Goal: Task Accomplishment & Management: Manage account settings

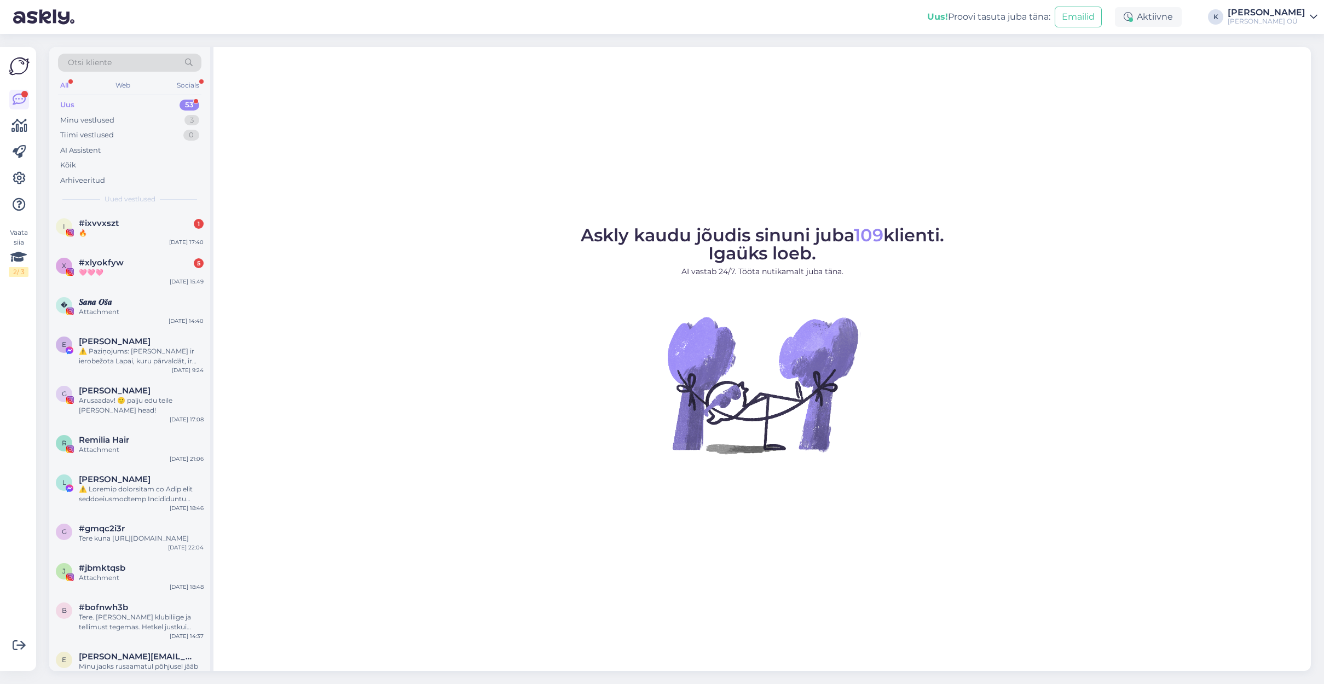
click at [1273, 13] on div "[PERSON_NAME]" at bounding box center [1267, 12] width 78 height 9
click at [1219, 95] on div "Logi välja" at bounding box center [1219, 94] width 195 height 20
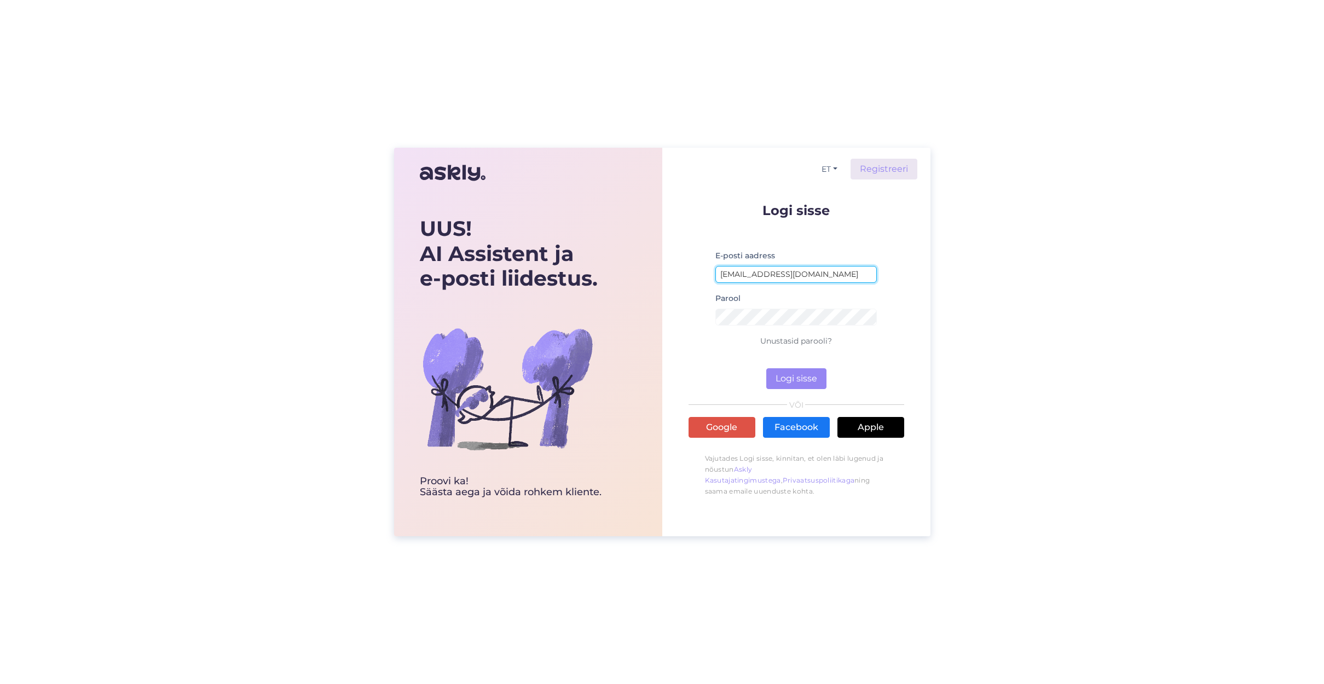
click at [762, 276] on input "info@ilusadjuuksed.ee" at bounding box center [796, 274] width 162 height 17
type input "jaanika@luxurydreams.ee"
click at [709, 327] on form "Logi sisse E-posti aadress jaanika@luxurydreams.ee Parool Unustasid parooli? Lo…" at bounding box center [796, 297] width 216 height 186
click at [803, 377] on button "Logi sisse" at bounding box center [796, 378] width 60 height 21
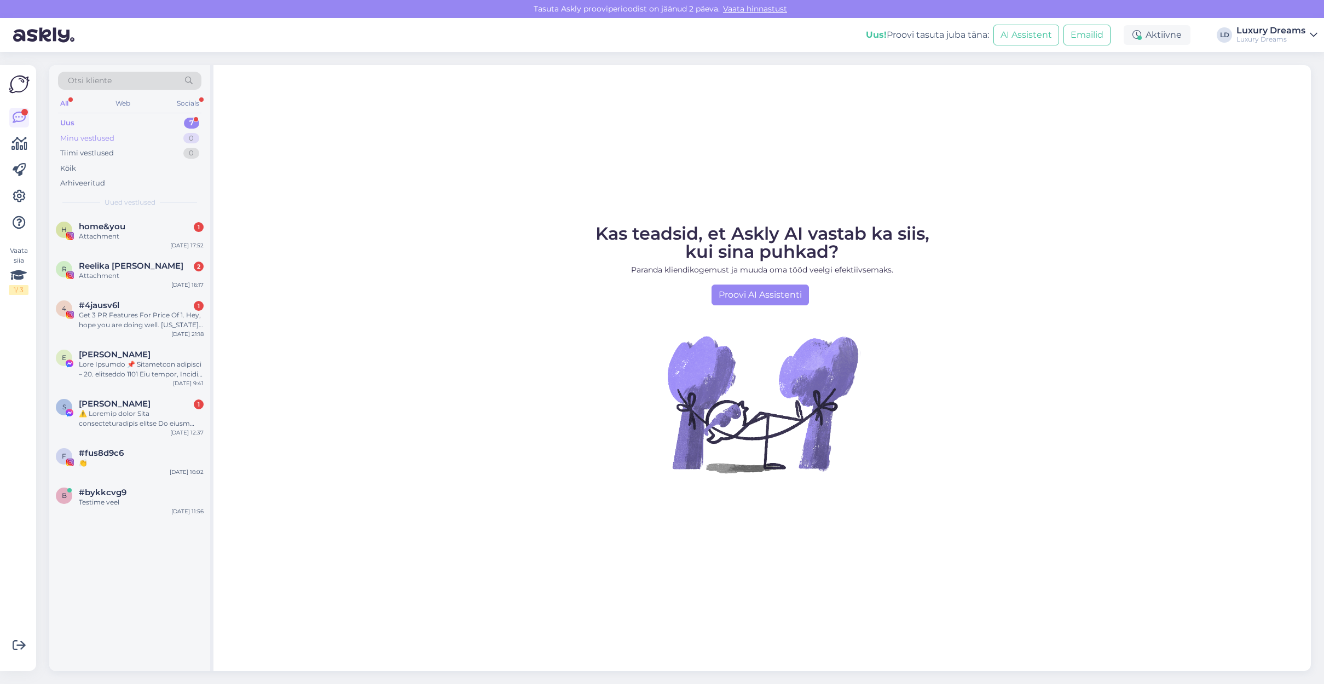
click at [103, 137] on div "Minu vestlused" at bounding box center [87, 138] width 54 height 11
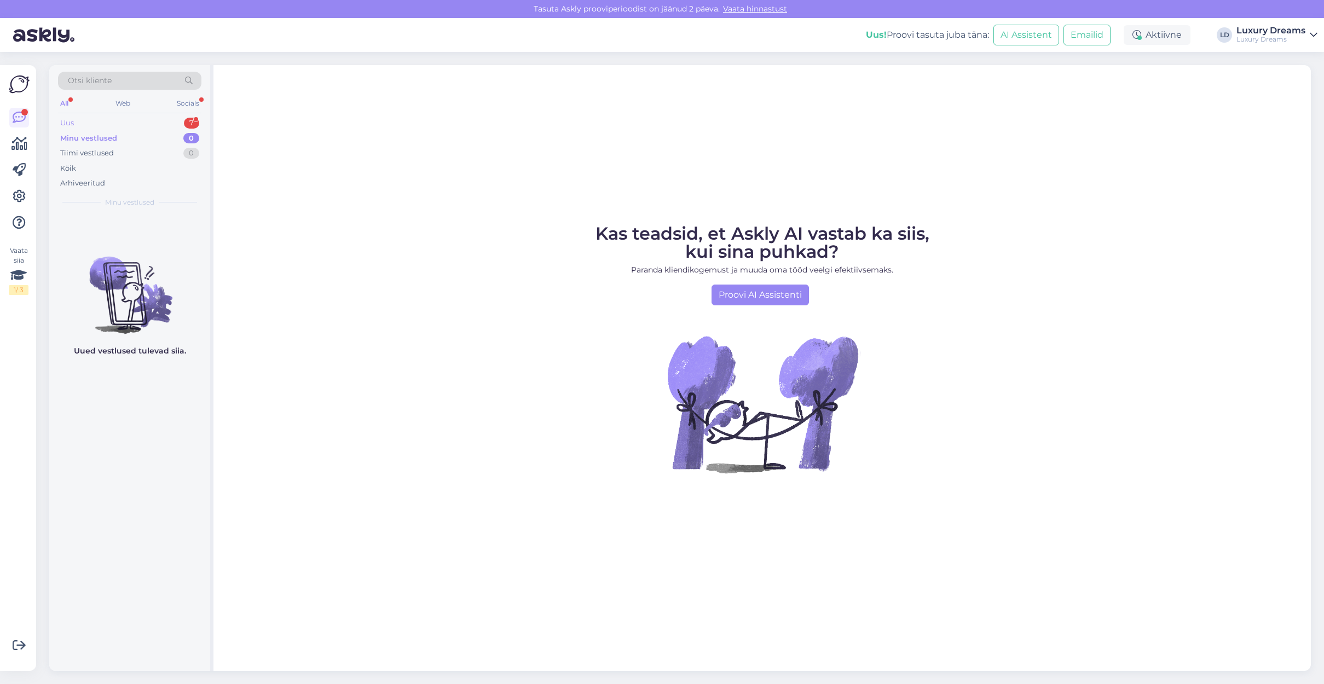
click at [77, 127] on div "Uus 7" at bounding box center [129, 122] width 143 height 15
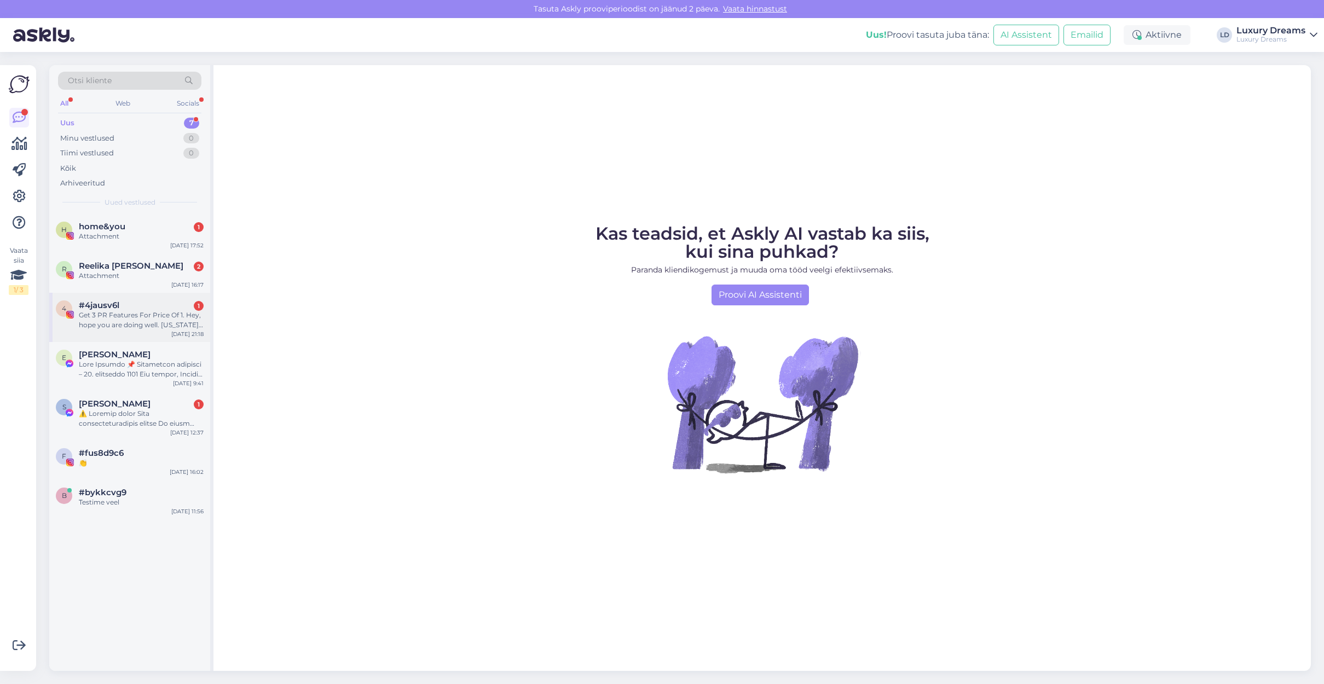
click at [135, 313] on div "Get 3 PR Features For Price Of 1. Hey, hope you are doing well. New York Journa…" at bounding box center [141, 320] width 125 height 20
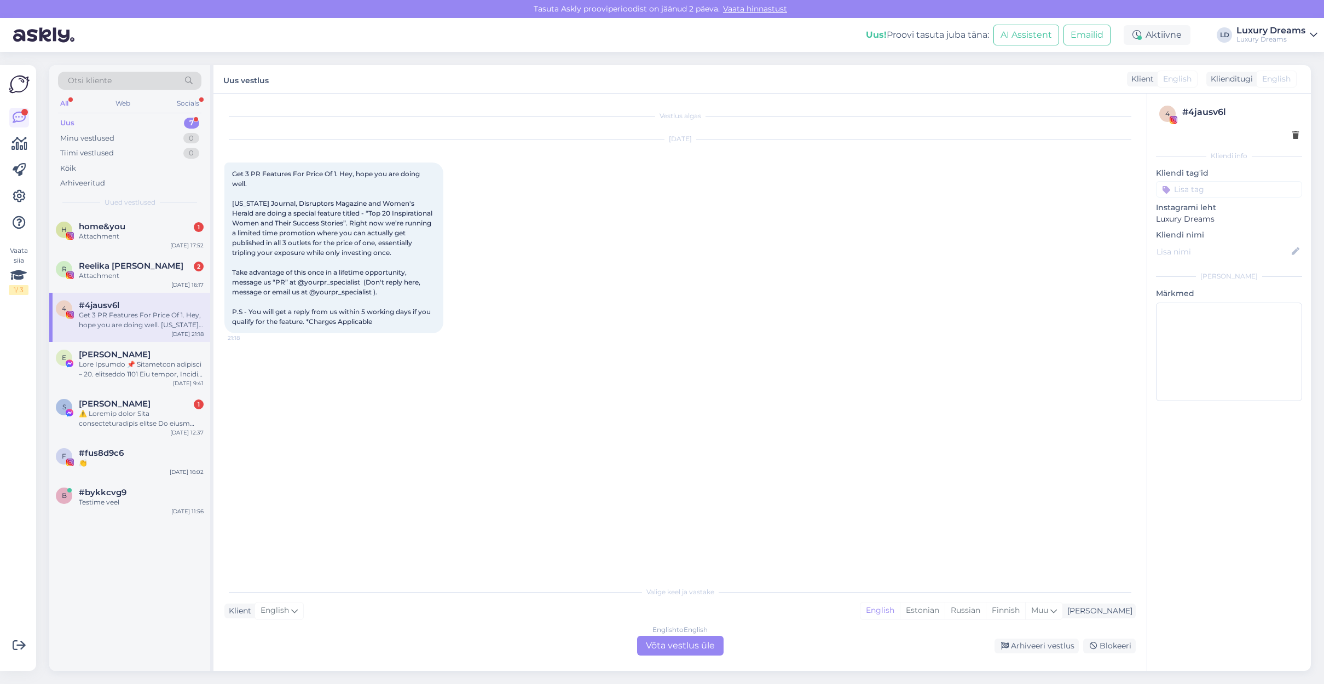
click at [1189, 192] on input at bounding box center [1229, 189] width 146 height 16
click at [1295, 136] on icon at bounding box center [1295, 136] width 7 height 8
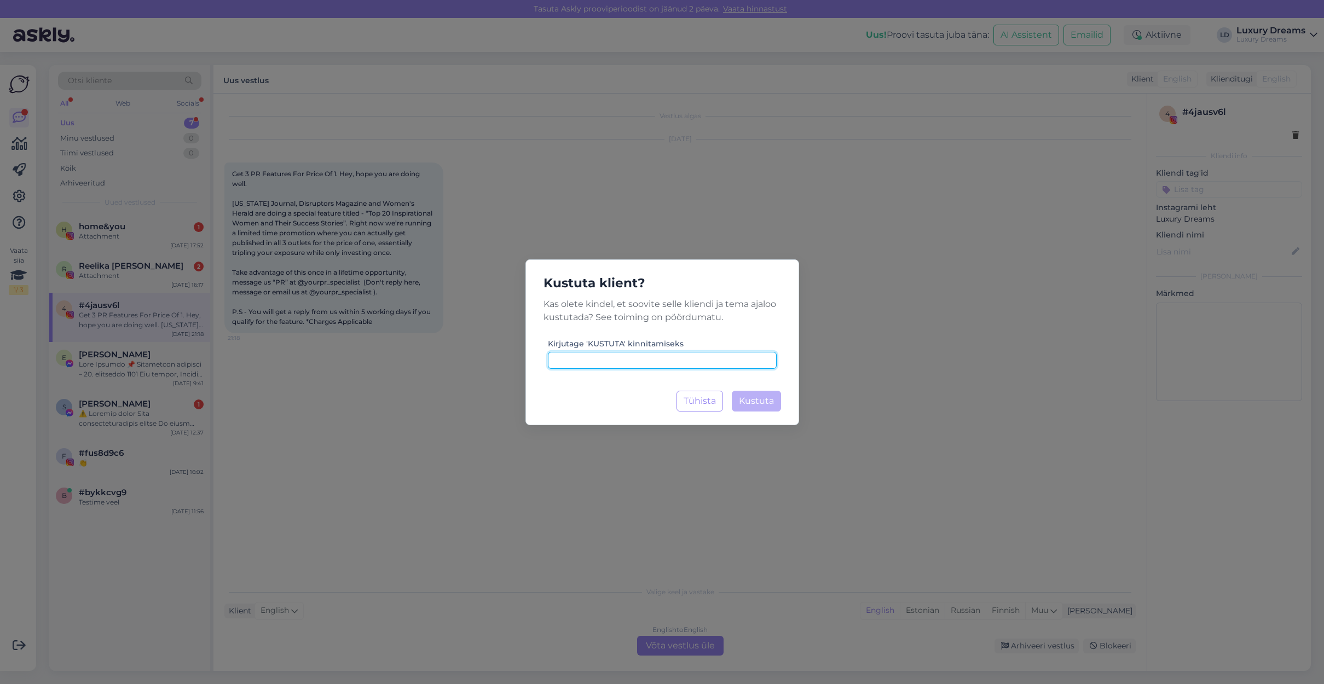
click at [642, 362] on input at bounding box center [662, 360] width 229 height 17
type input "KUSTUTA"
click at [755, 397] on span "Kustuta" at bounding box center [756, 401] width 35 height 10
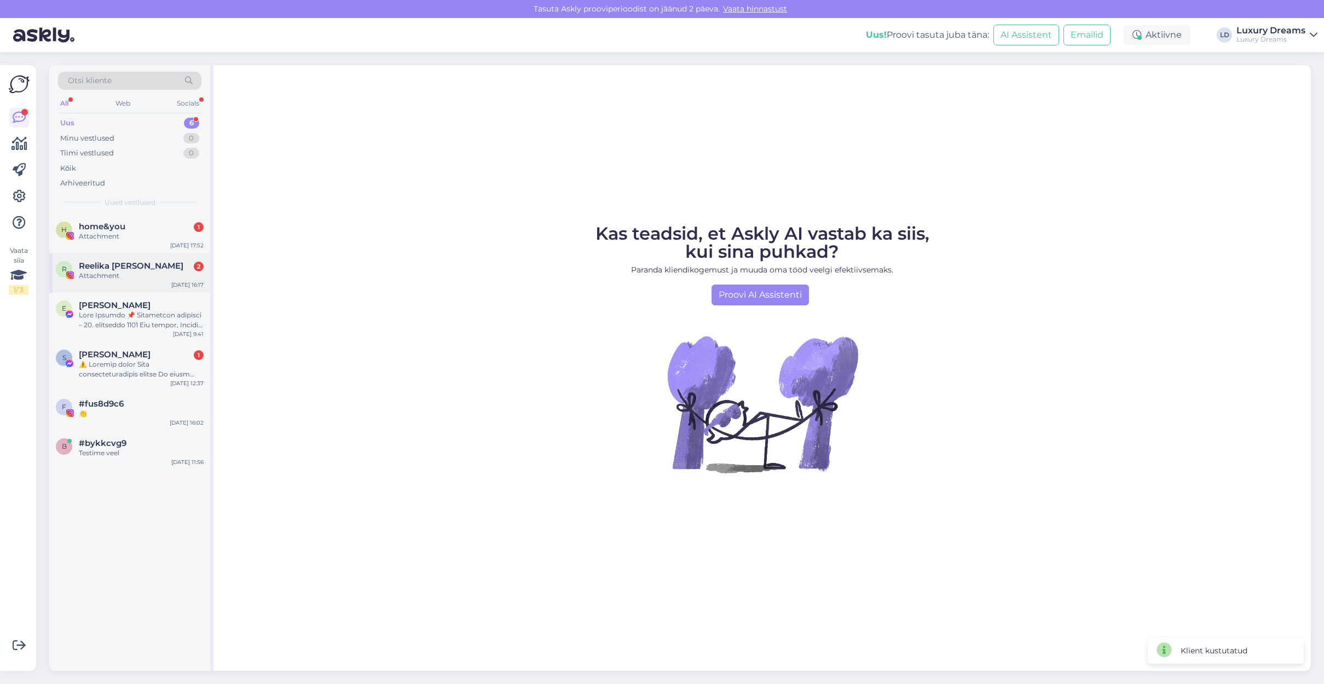
click at [127, 263] on span "Reelika Sarah Õunpuu" at bounding box center [131, 266] width 105 height 10
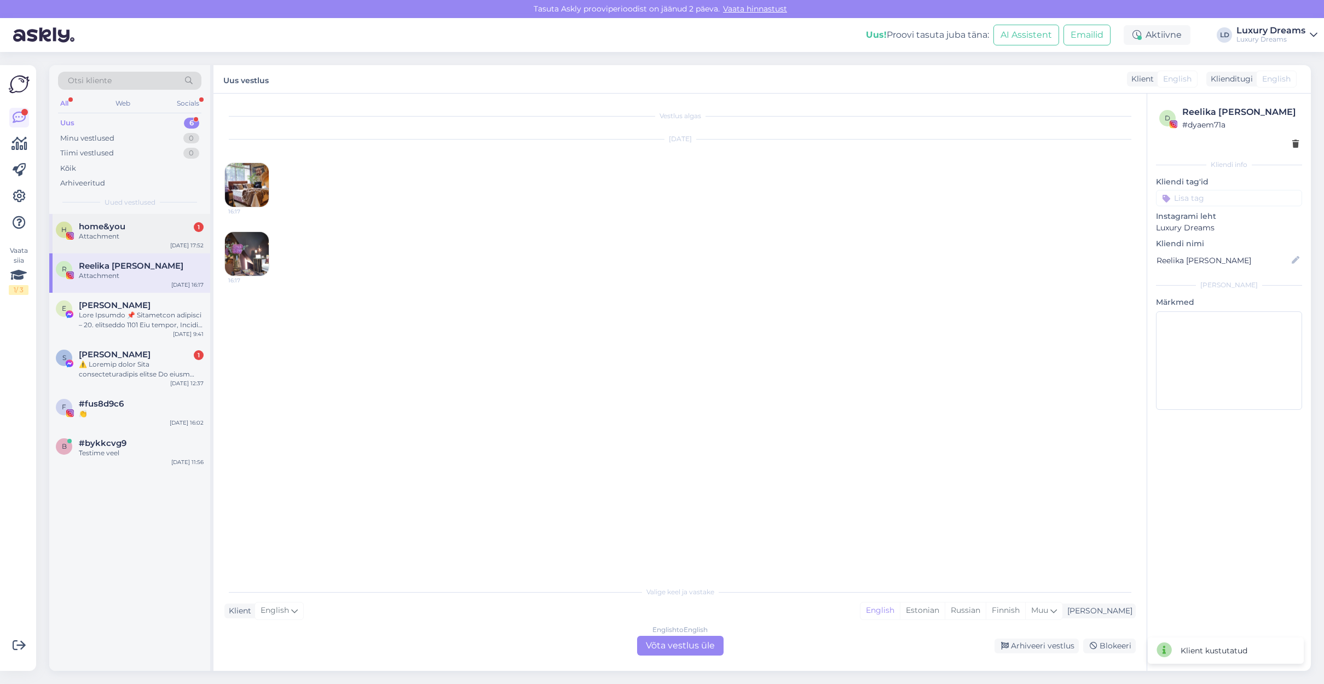
click at [124, 242] on div "h home&you 1 Attachment Sep 23 17:52" at bounding box center [129, 233] width 161 height 39
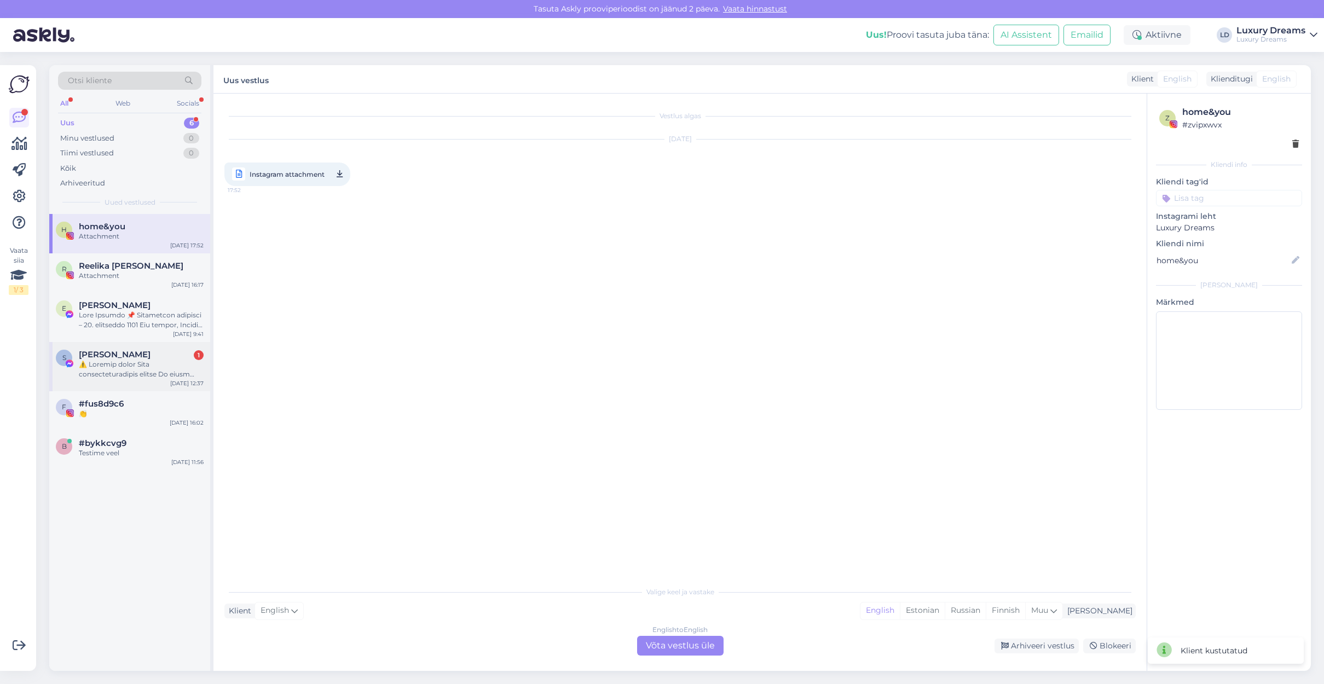
click at [143, 357] on div "Sandra Bruno 1" at bounding box center [141, 355] width 125 height 10
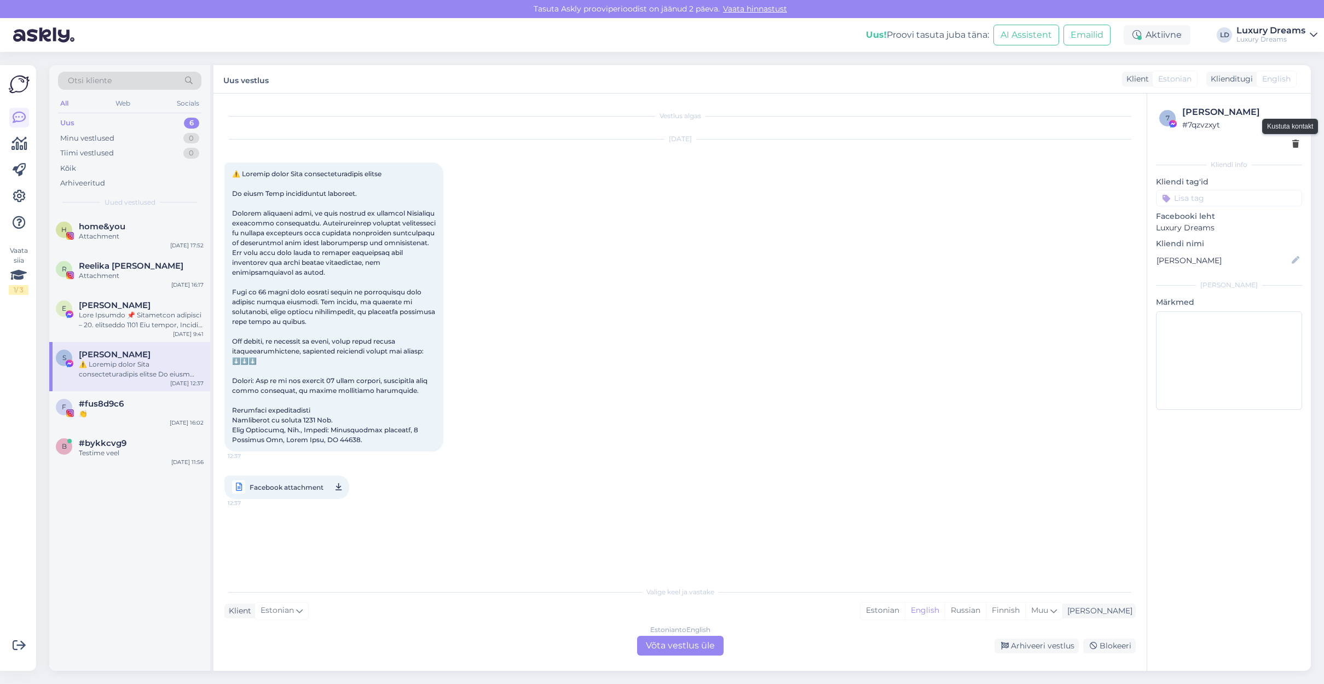
click at [1296, 142] on icon at bounding box center [1295, 145] width 7 height 8
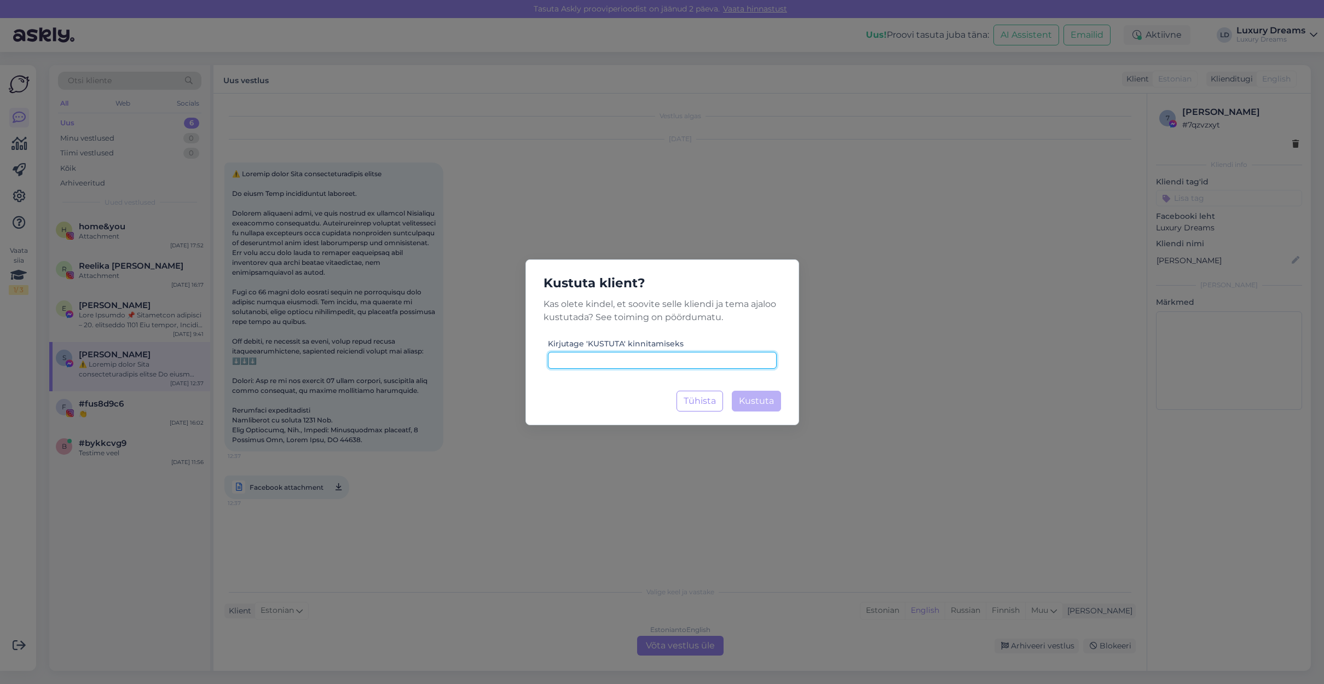
click at [680, 361] on input at bounding box center [662, 360] width 229 height 17
type input "KUSTUTA"
click at [772, 397] on span "Kustuta" at bounding box center [756, 401] width 35 height 10
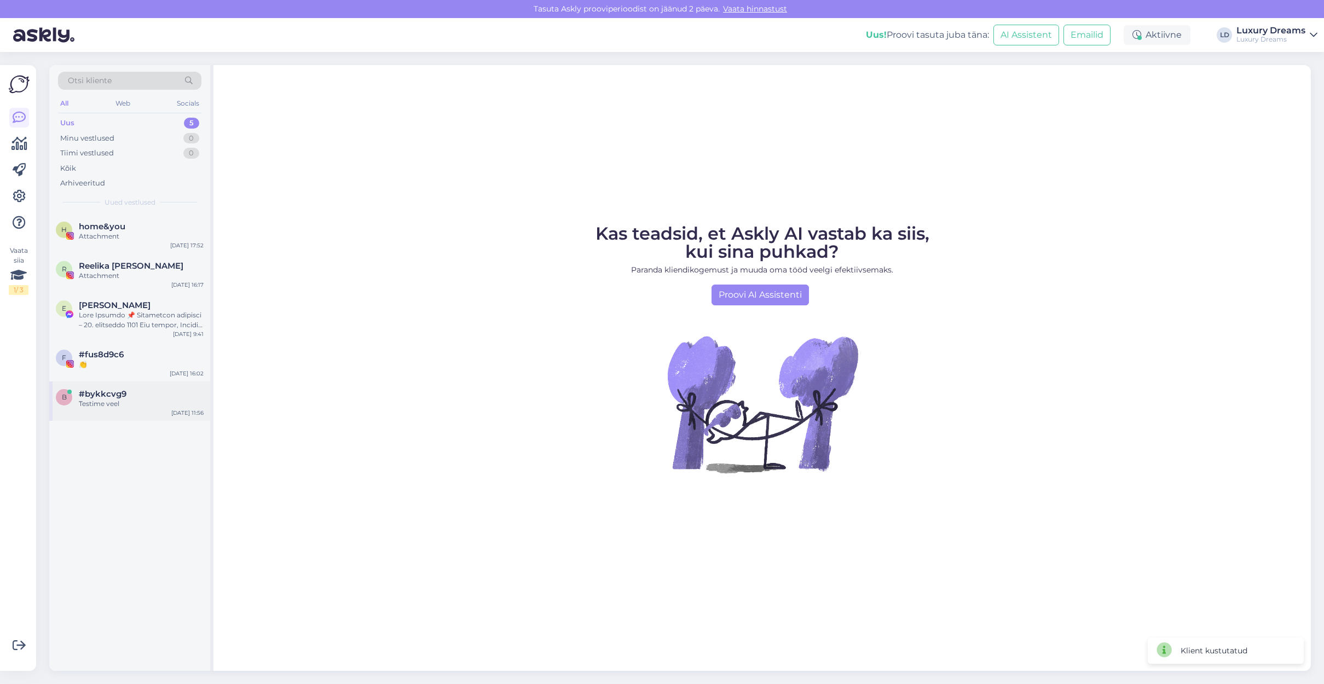
click at [143, 387] on div "b #bykkcvg9 Testime veel Sep 12 11:56" at bounding box center [129, 400] width 161 height 39
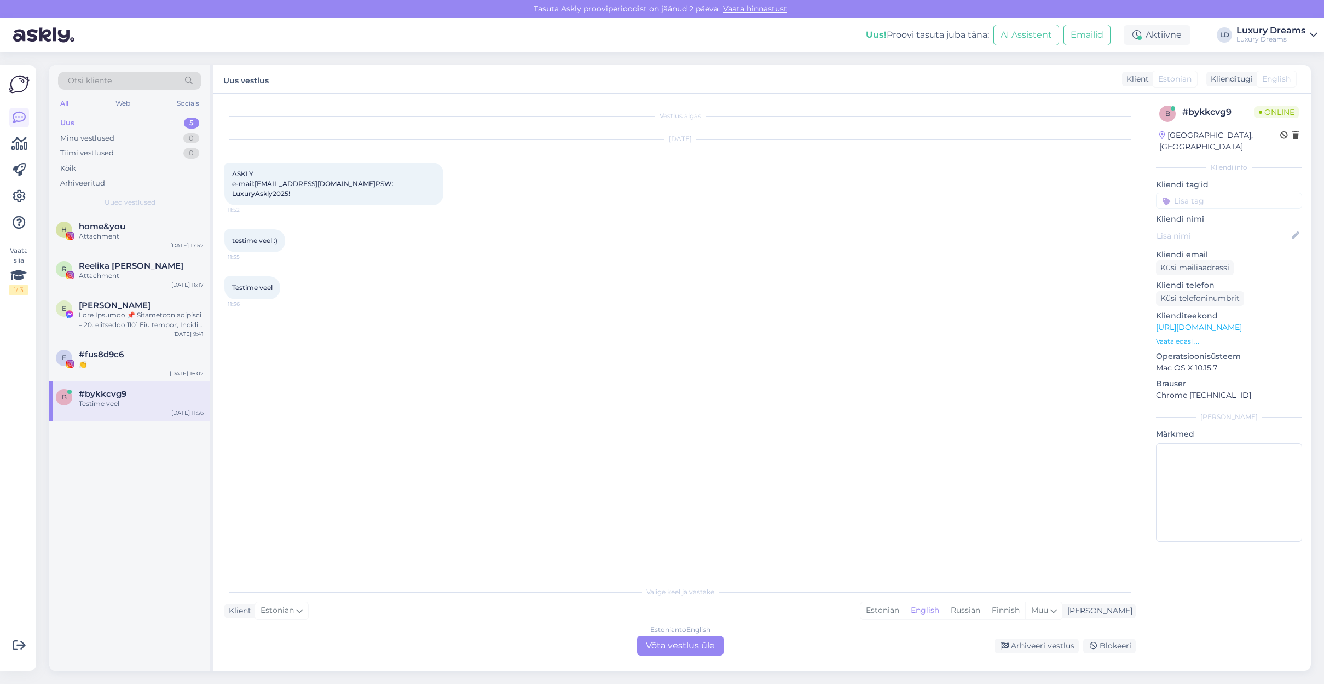
click at [1215, 193] on input at bounding box center [1229, 201] width 146 height 16
type input "KUSTUTA"
click at [1295, 138] on icon at bounding box center [1295, 136] width 7 height 8
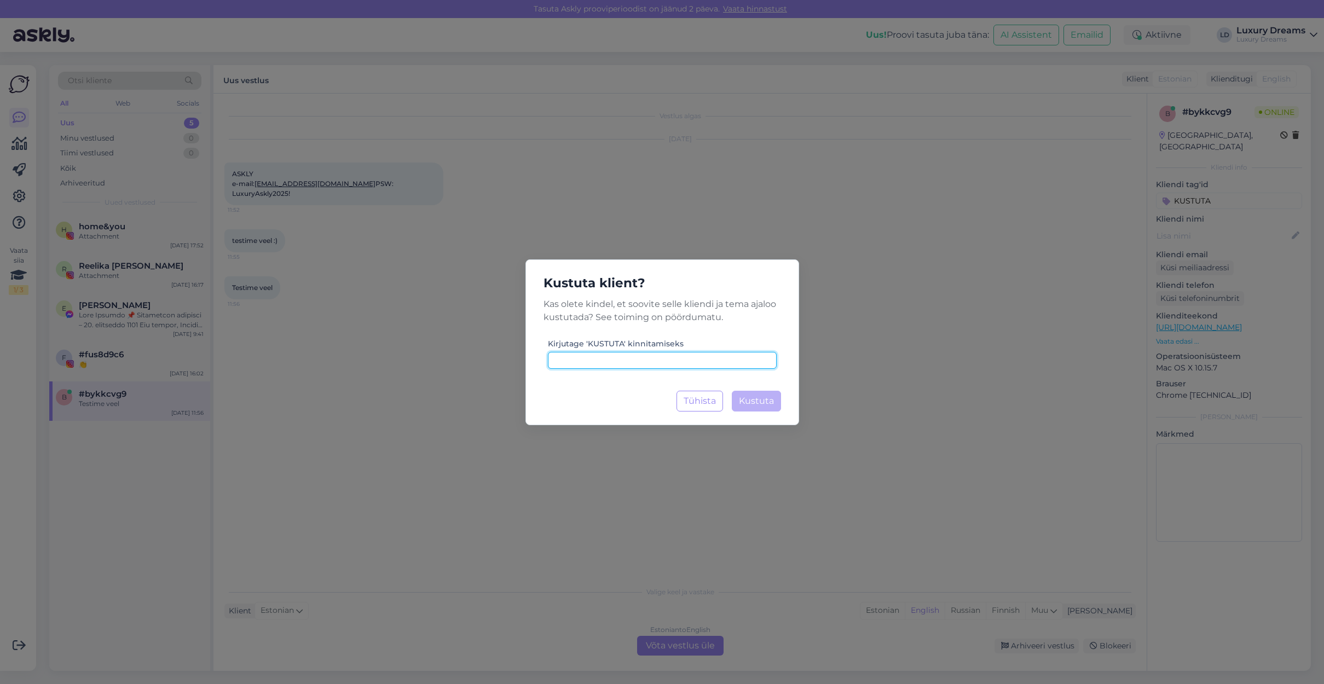
click at [696, 362] on input at bounding box center [662, 360] width 229 height 17
type input "KUSTUTA"
click at [776, 401] on button "Kustuta Laadimine..." at bounding box center [756, 401] width 49 height 21
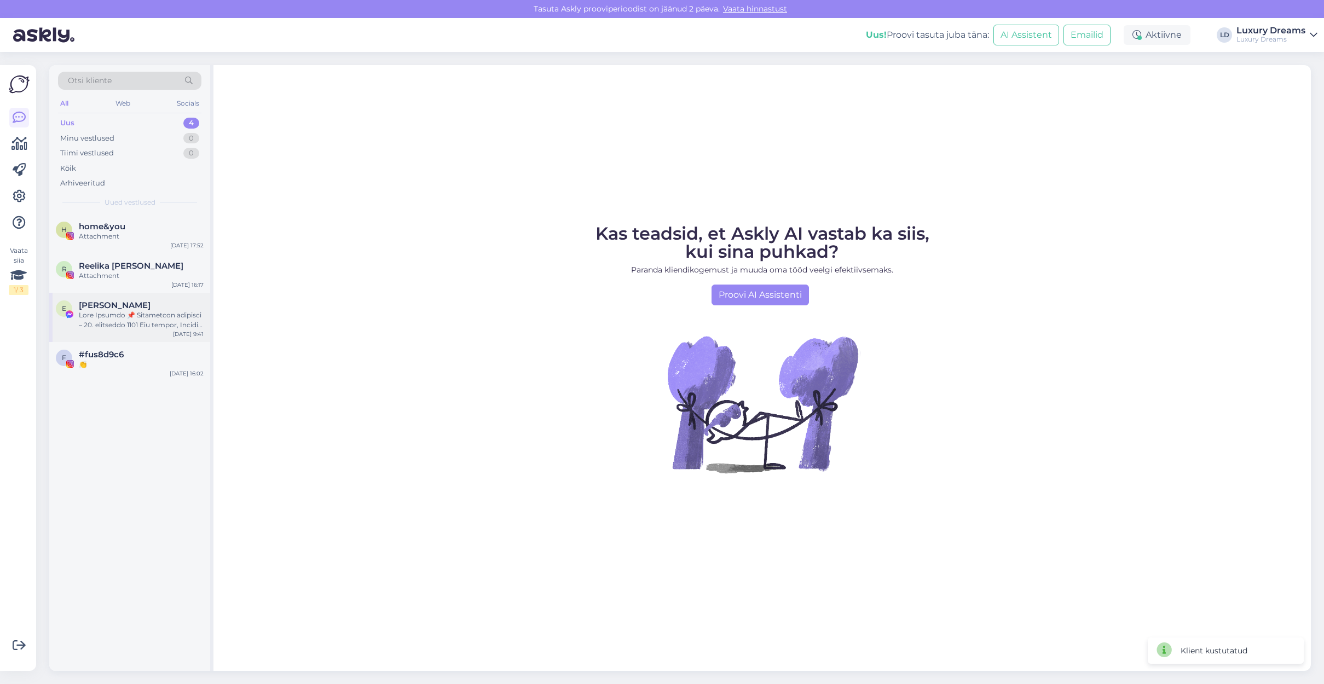
click at [135, 310] on div at bounding box center [141, 320] width 125 height 20
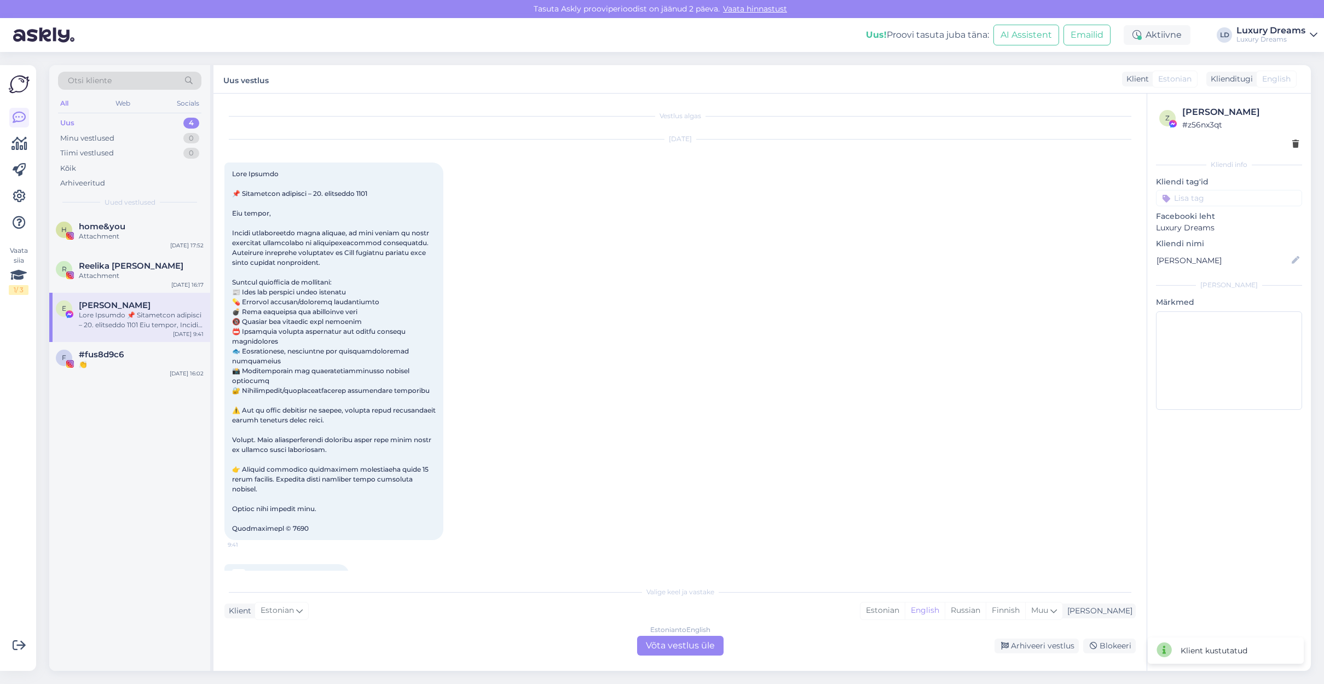
scroll to position [9, 0]
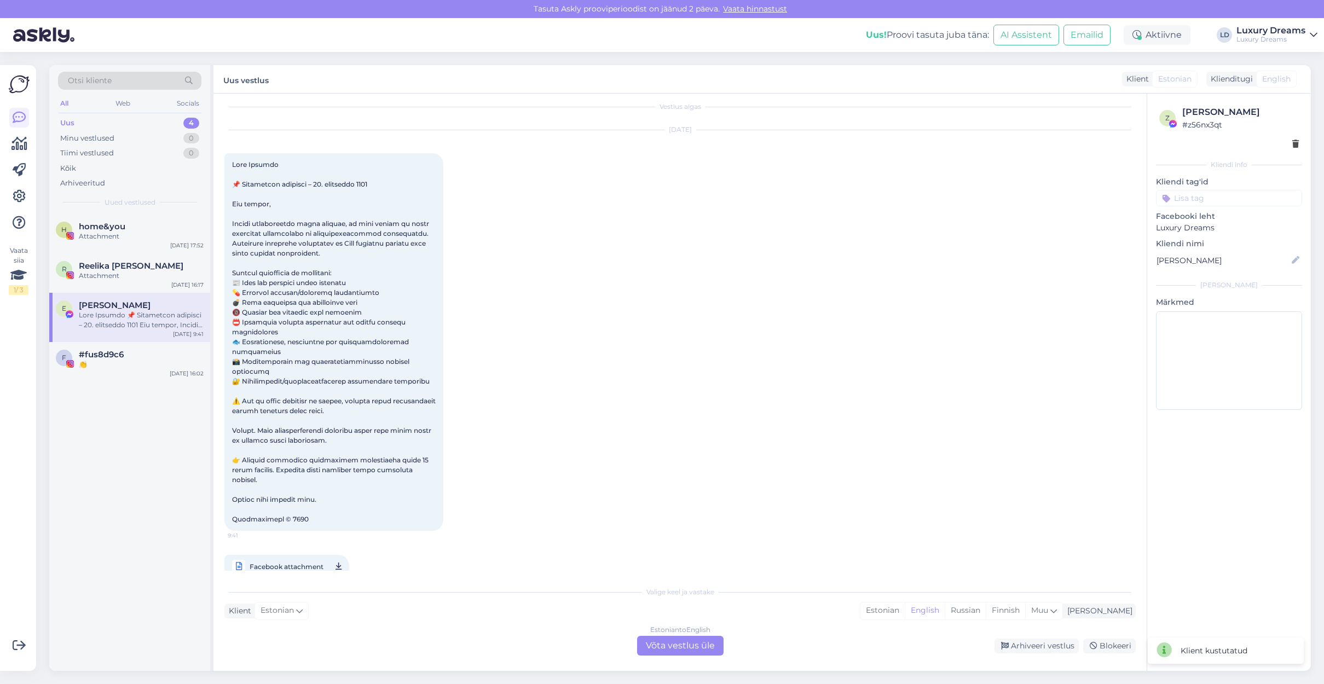
click at [1292, 143] on div at bounding box center [1229, 143] width 140 height 11
click at [1293, 147] on icon at bounding box center [1295, 145] width 7 height 8
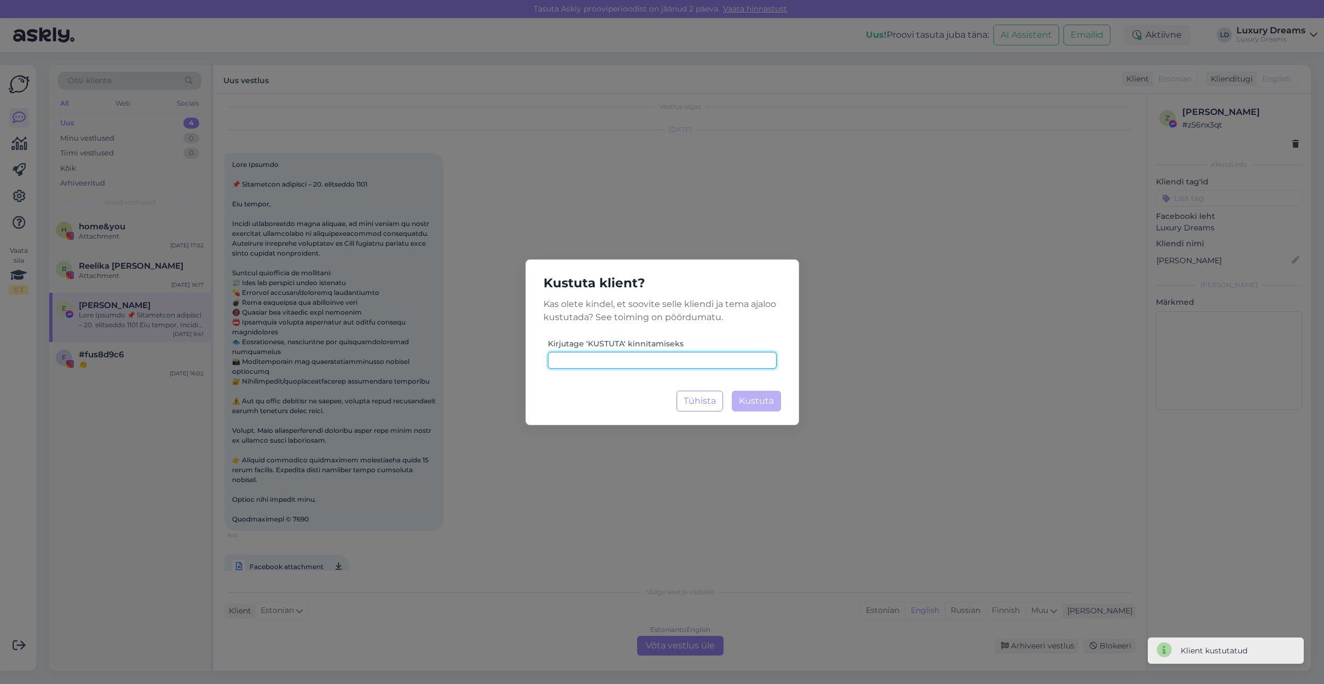
click at [641, 358] on input at bounding box center [662, 360] width 229 height 17
type input "KUSTUTA"
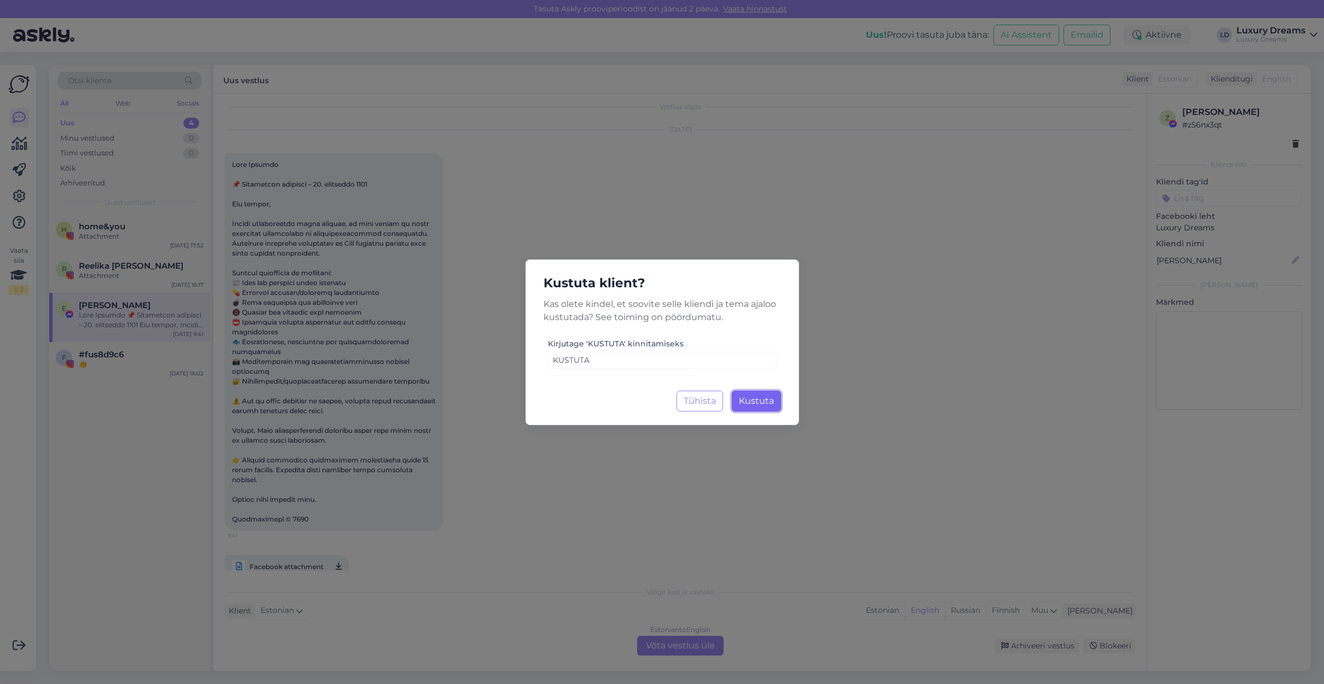
click at [753, 401] on span "Kustuta" at bounding box center [756, 401] width 35 height 10
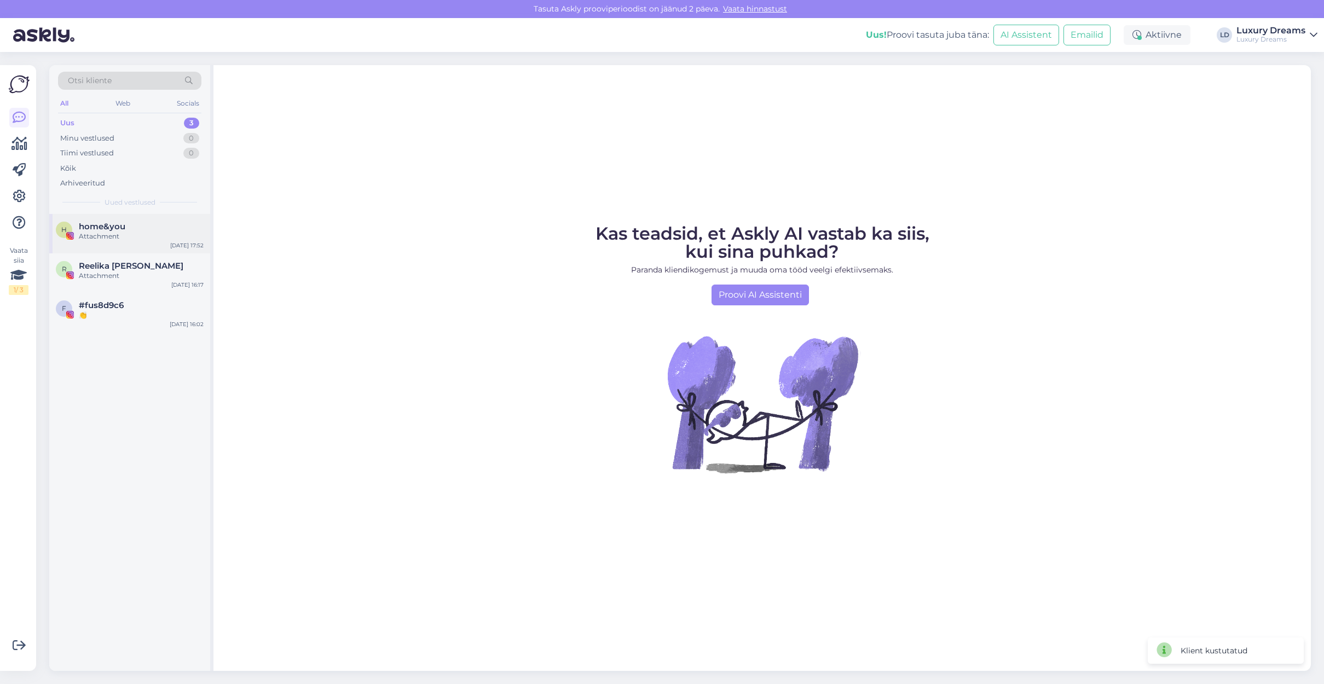
click at [109, 230] on span "home&you" at bounding box center [102, 227] width 47 height 10
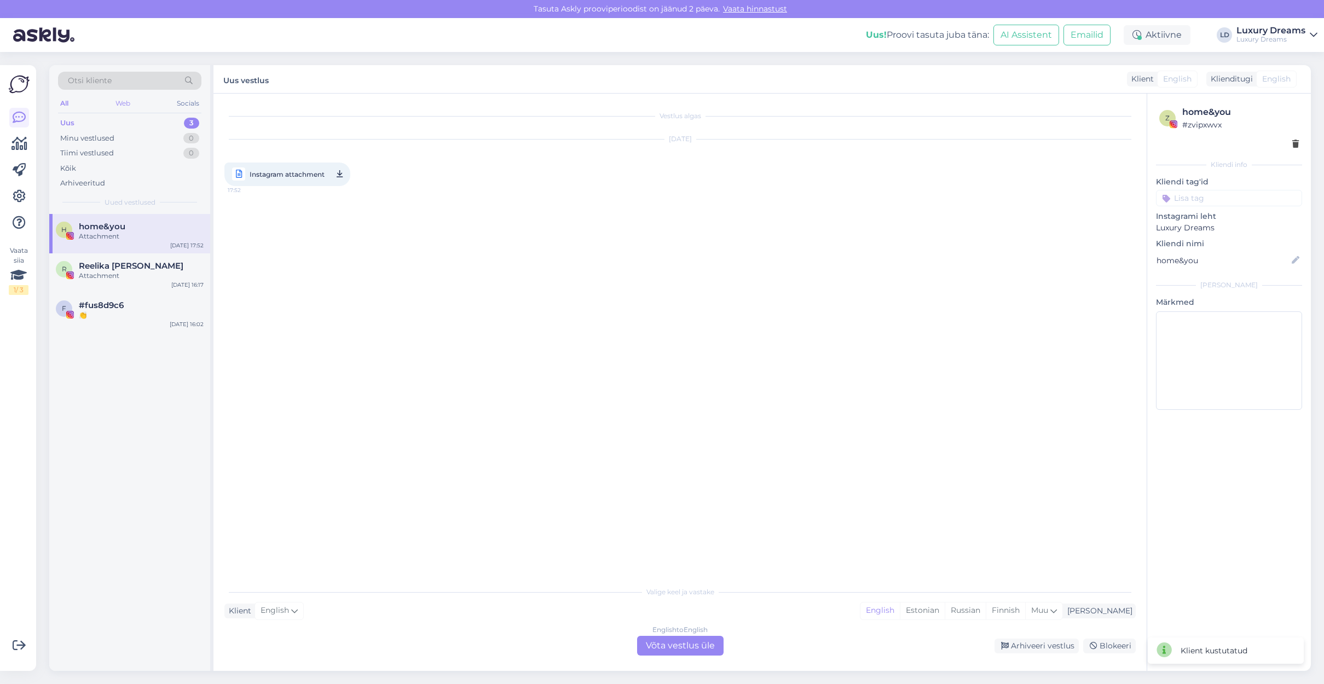
click at [120, 106] on div "Web" at bounding box center [122, 103] width 19 height 14
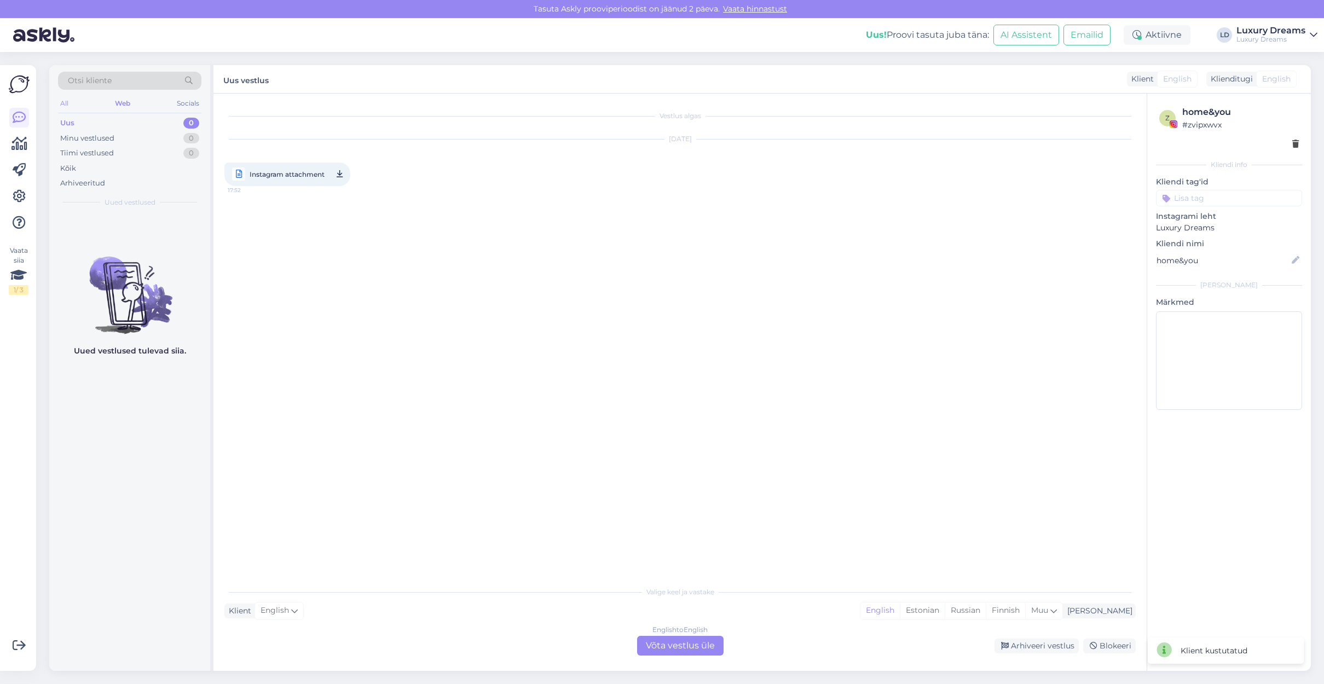
click at [66, 103] on div "All" at bounding box center [64, 103] width 13 height 14
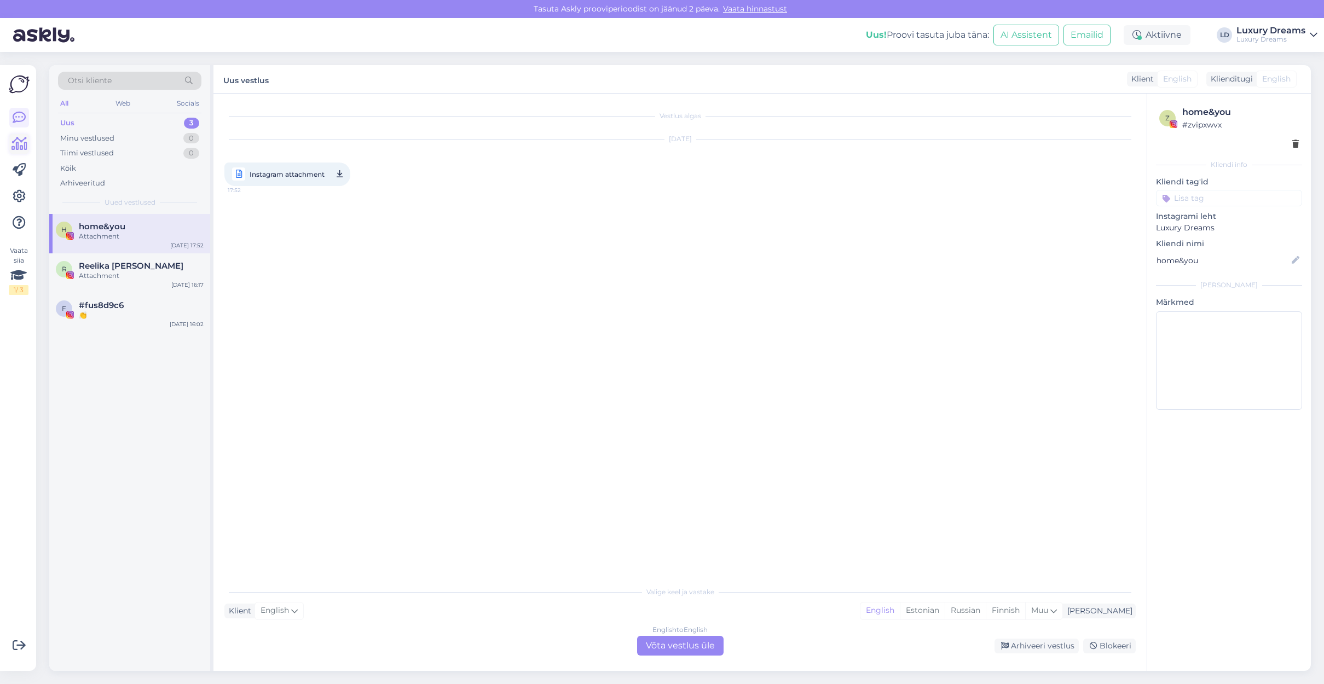
click at [8, 143] on div "Vaata siia 1 / 3 Võimalused Veendu, et Askly loob sulle väärtust. Sulge Ühenda …" at bounding box center [18, 368] width 36 height 606
click at [26, 141] on icon at bounding box center [19, 143] width 16 height 13
